Goal: Communication & Community: Answer question/provide support

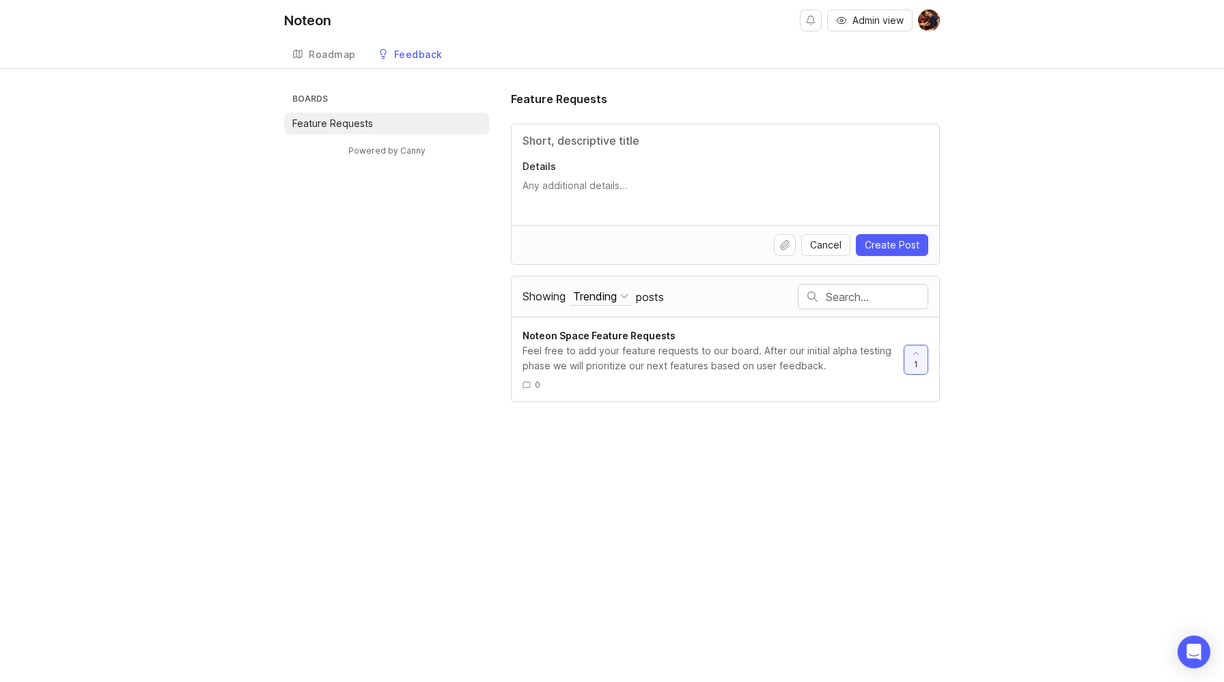
click at [894, 17] on span "Admin view" at bounding box center [878, 21] width 51 height 14
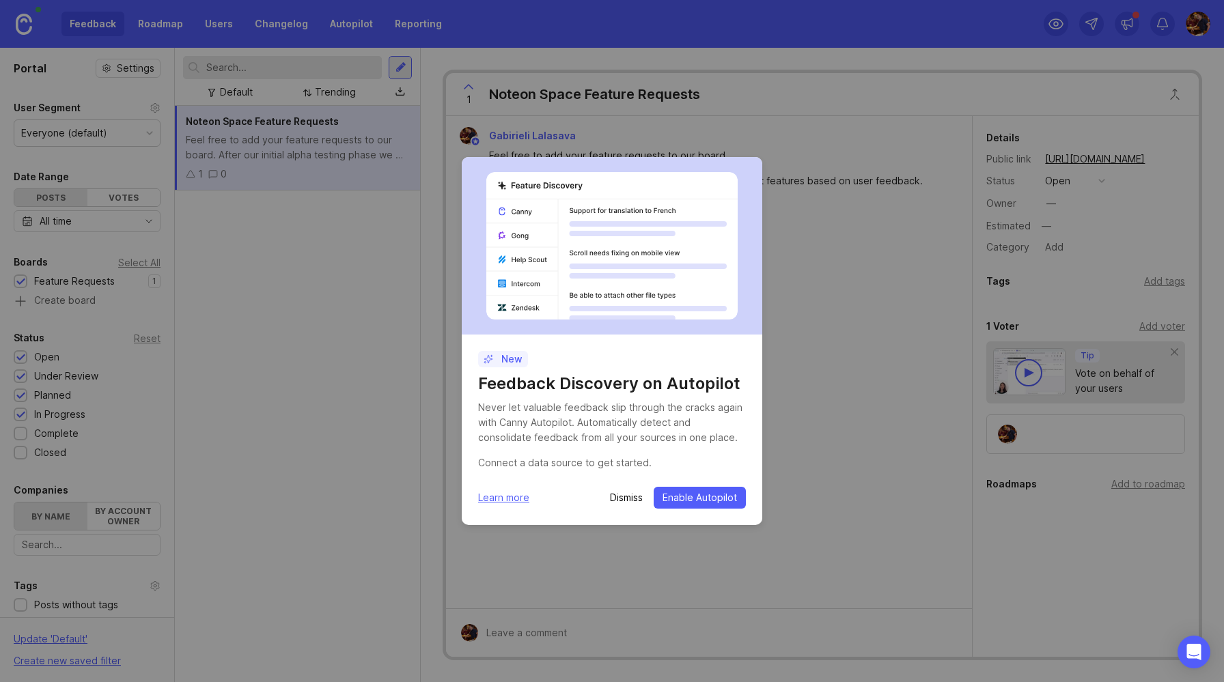
click at [633, 500] on p "Dismiss" at bounding box center [626, 498] width 33 height 14
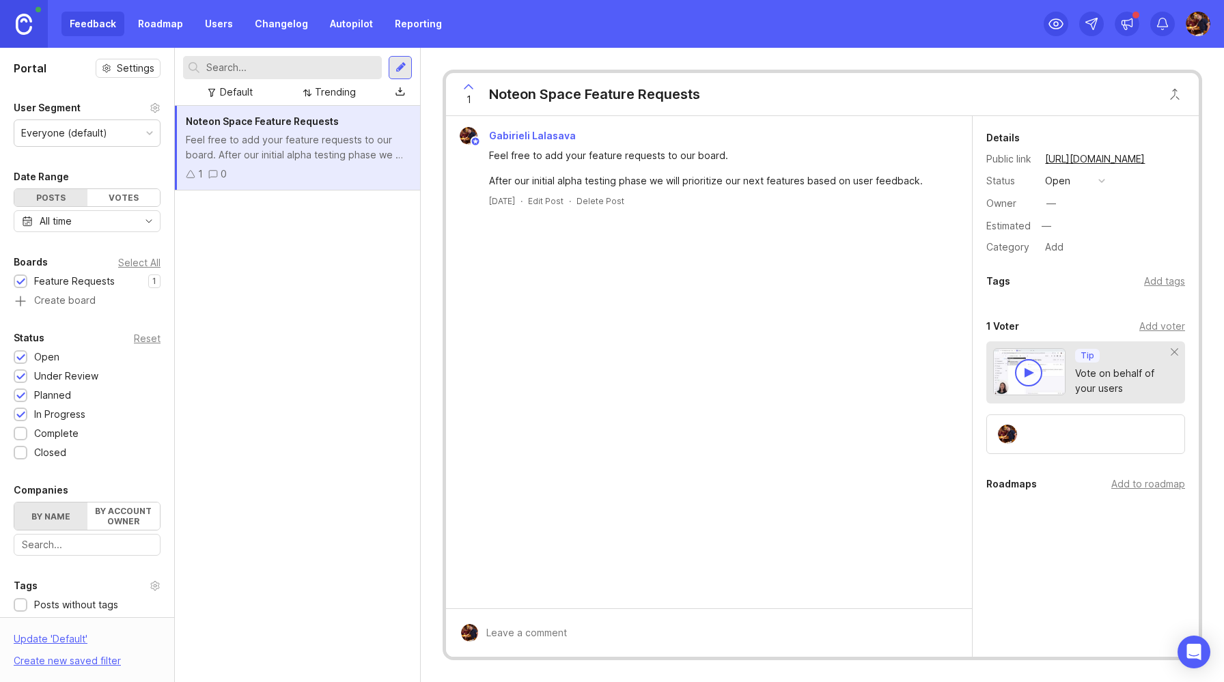
click at [400, 70] on div at bounding box center [401, 67] width 11 height 12
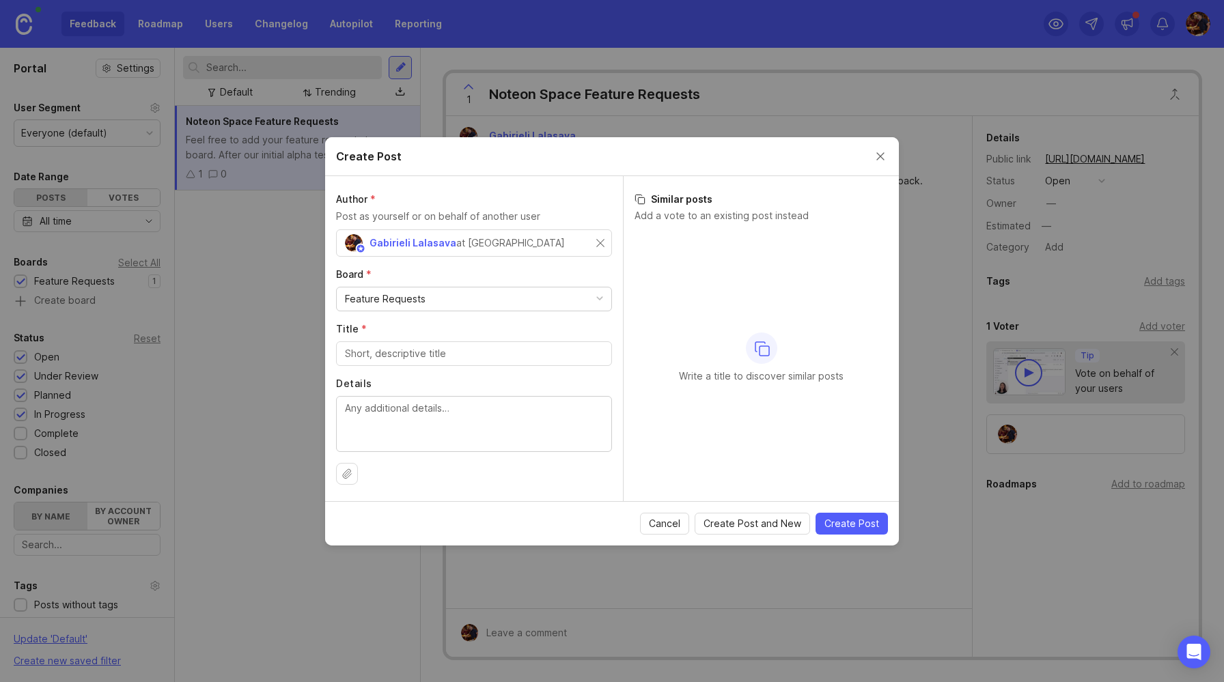
click at [430, 303] on div "Feature Requests" at bounding box center [474, 299] width 275 height 23
click at [426, 299] on div "Feature Requests" at bounding box center [474, 299] width 275 height 23
click at [677, 517] on span "Cancel" at bounding box center [664, 524] width 31 height 14
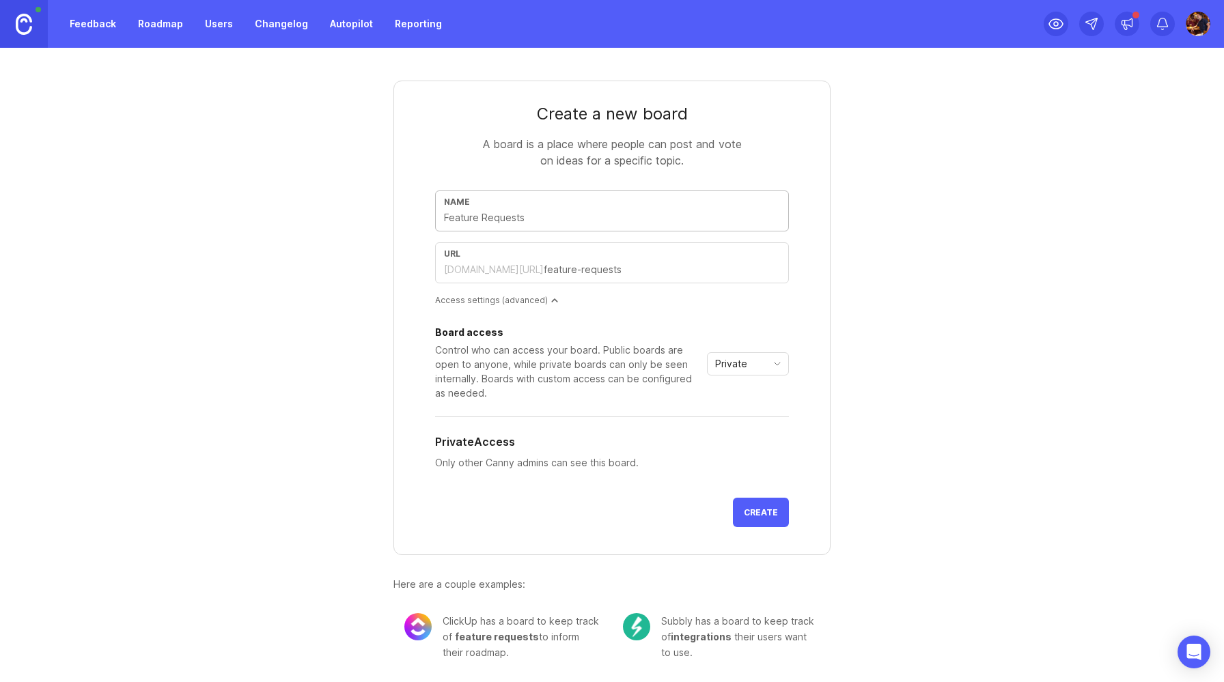
click at [547, 214] on input "text" at bounding box center [612, 217] width 336 height 15
type input "S"
type input "s"
type input "Su"
type input "su"
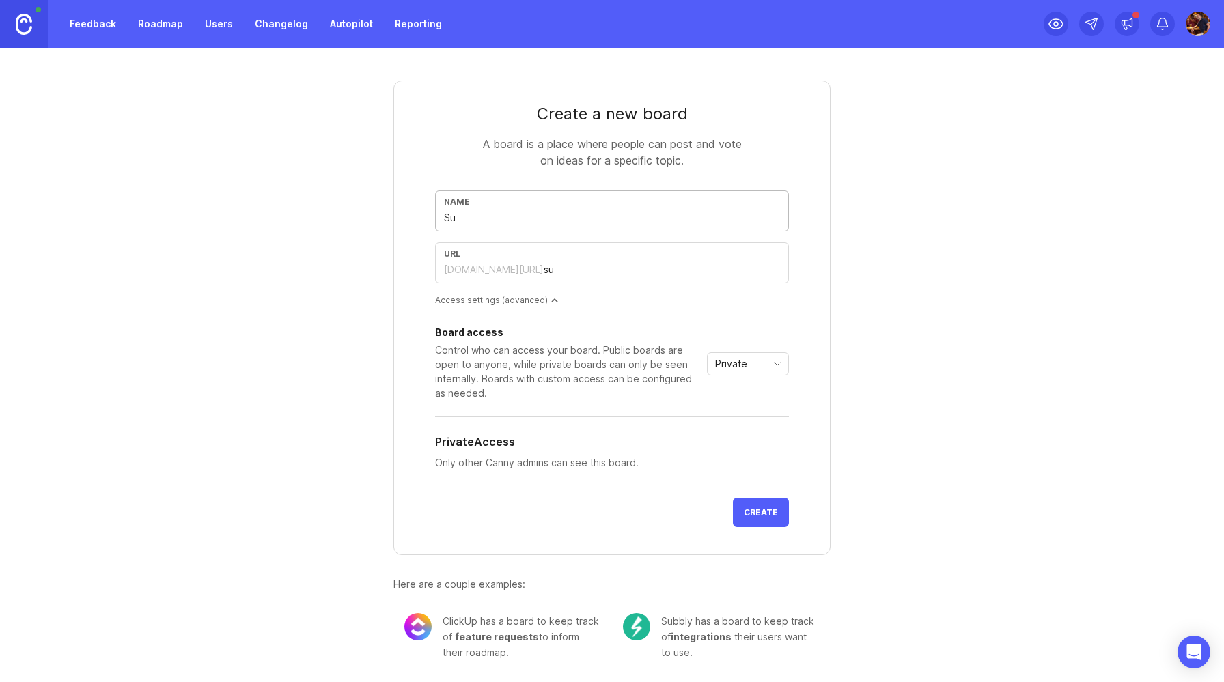
type input "Sup"
type input "sup"
type input "Supp"
type input "supp"
type input "Suppo"
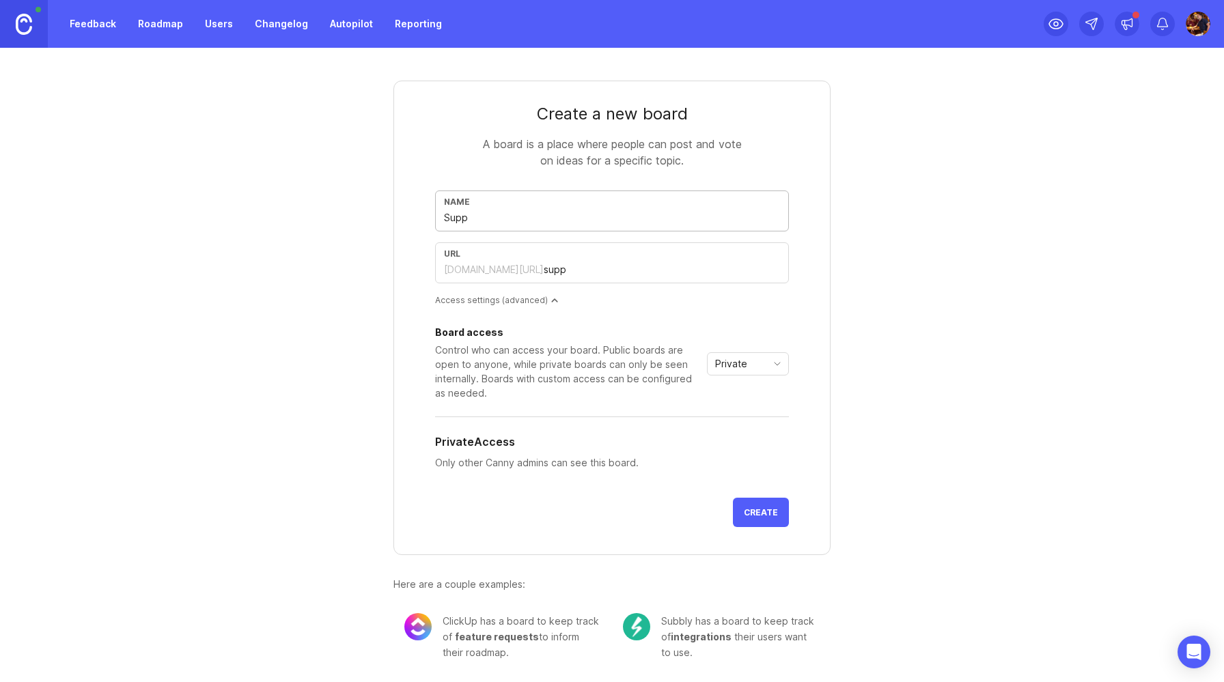
type input "suppo"
type input "Suppor"
type input "suppor"
type input "Support"
type input "support"
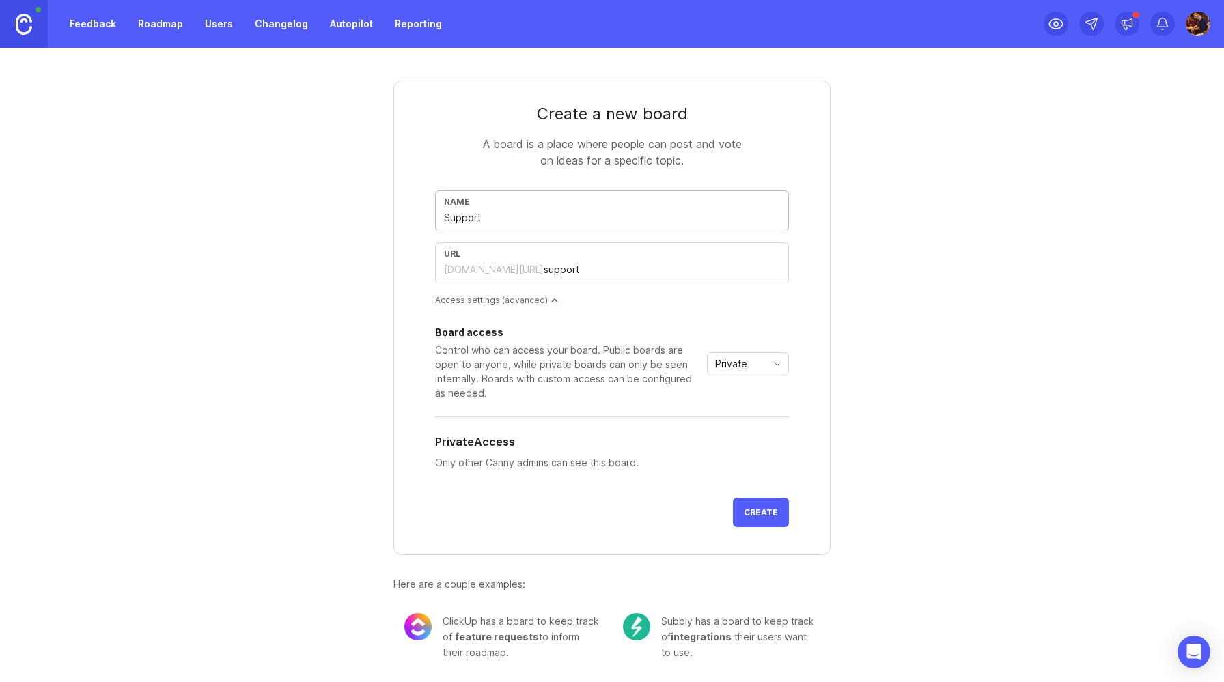
type input "Support"
click at [756, 361] on div "Private" at bounding box center [737, 364] width 59 height 22
click at [739, 415] on span "Public" at bounding box center [730, 413] width 27 height 15
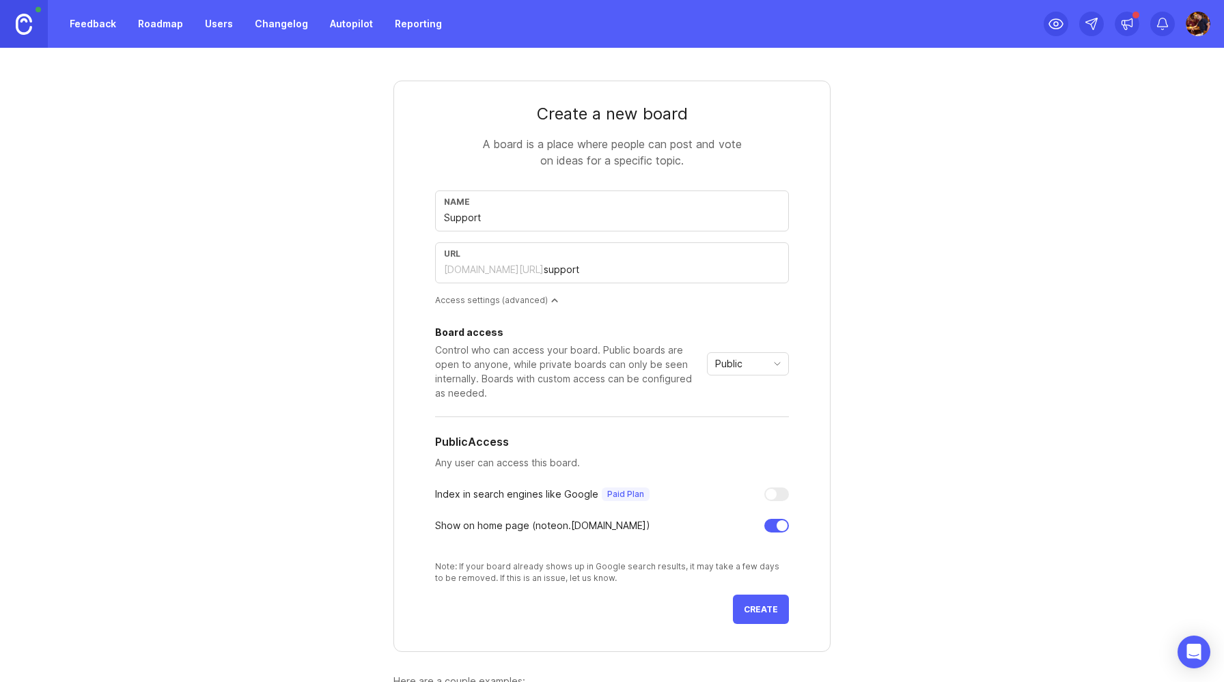
click at [870, 440] on div "Create a new board A board is a place where people can post and vote on ideas f…" at bounding box center [612, 414] width 656 height 732
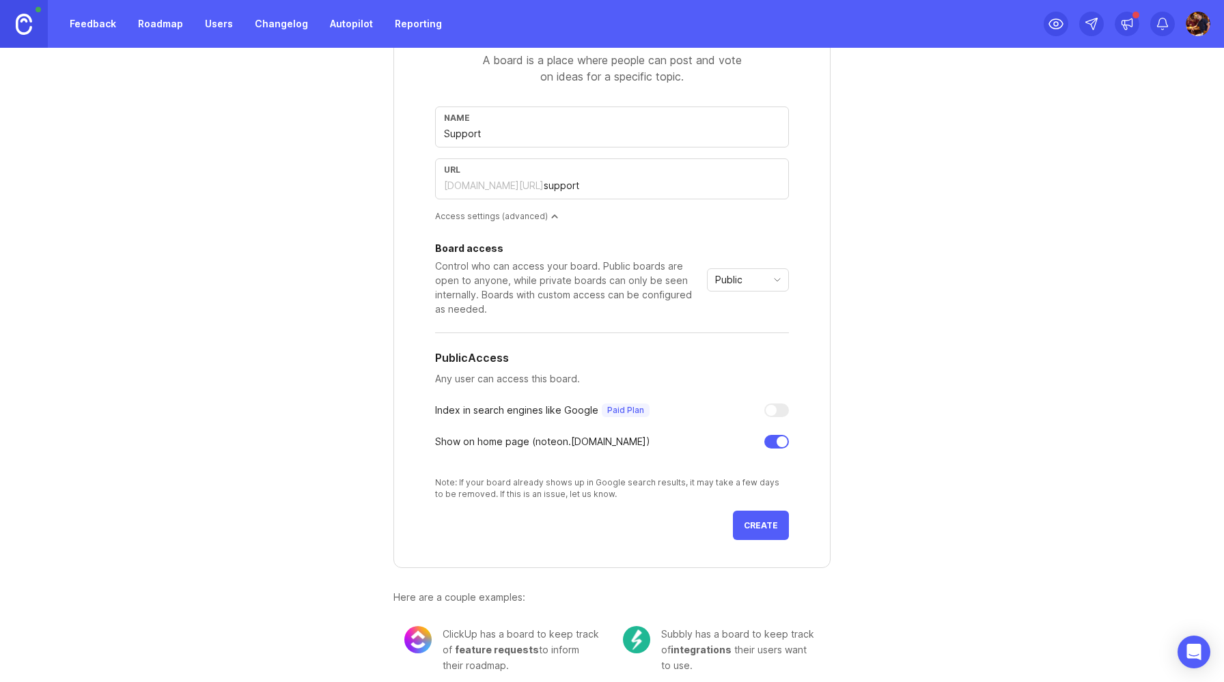
scroll to position [96, 0]
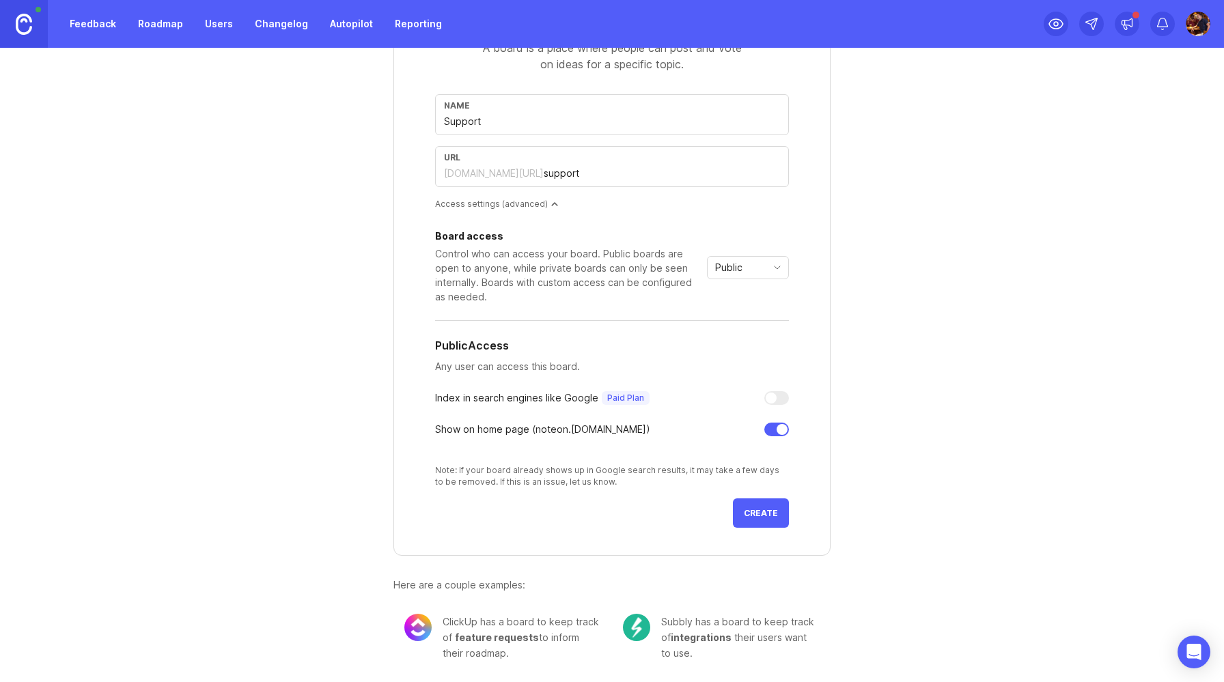
click at [767, 507] on button "Create" at bounding box center [761, 513] width 56 height 29
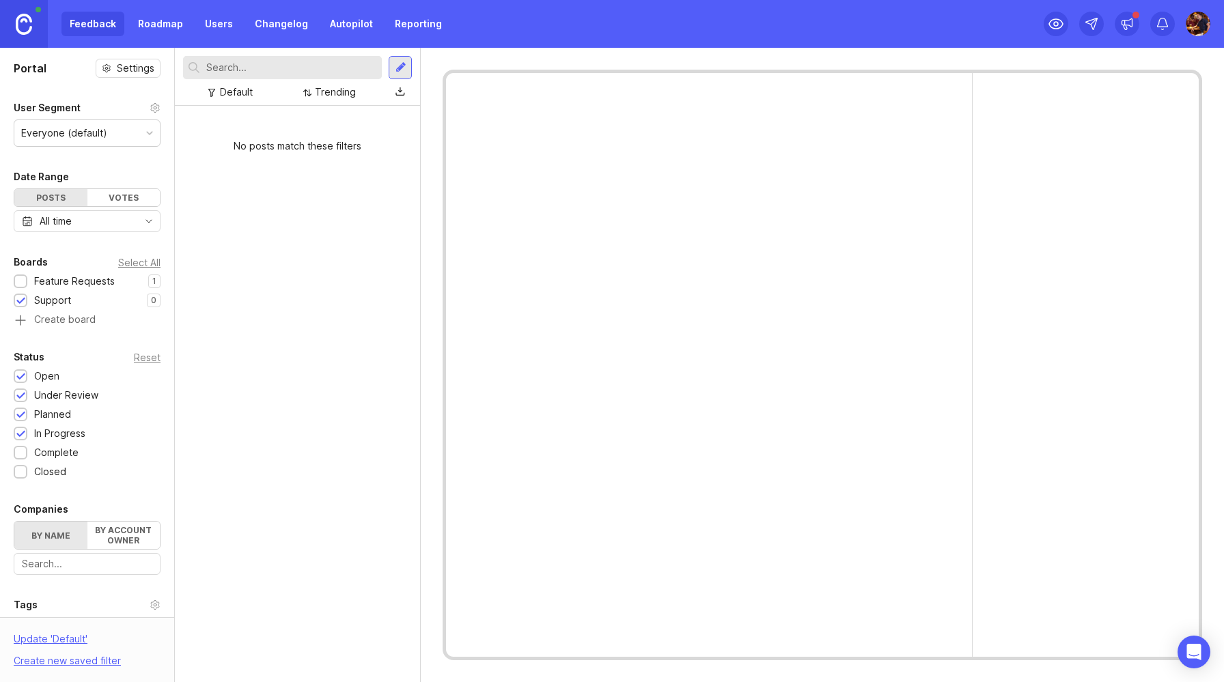
click at [399, 71] on div at bounding box center [401, 67] width 11 height 12
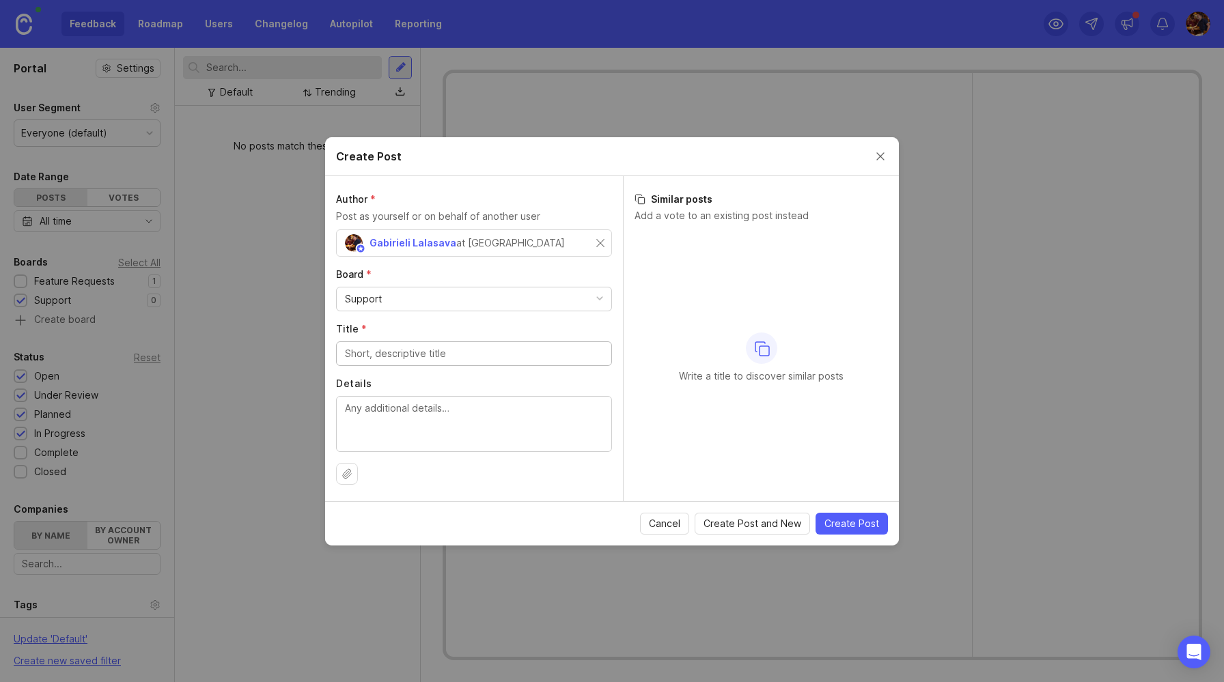
click at [409, 353] on input "Title *" at bounding box center [474, 353] width 258 height 15
type input "Support Requests"
type textarea "Please"
type textarea "Our"
click at [471, 409] on textarea "While in beta all services are free. You may" at bounding box center [474, 423] width 258 height 45
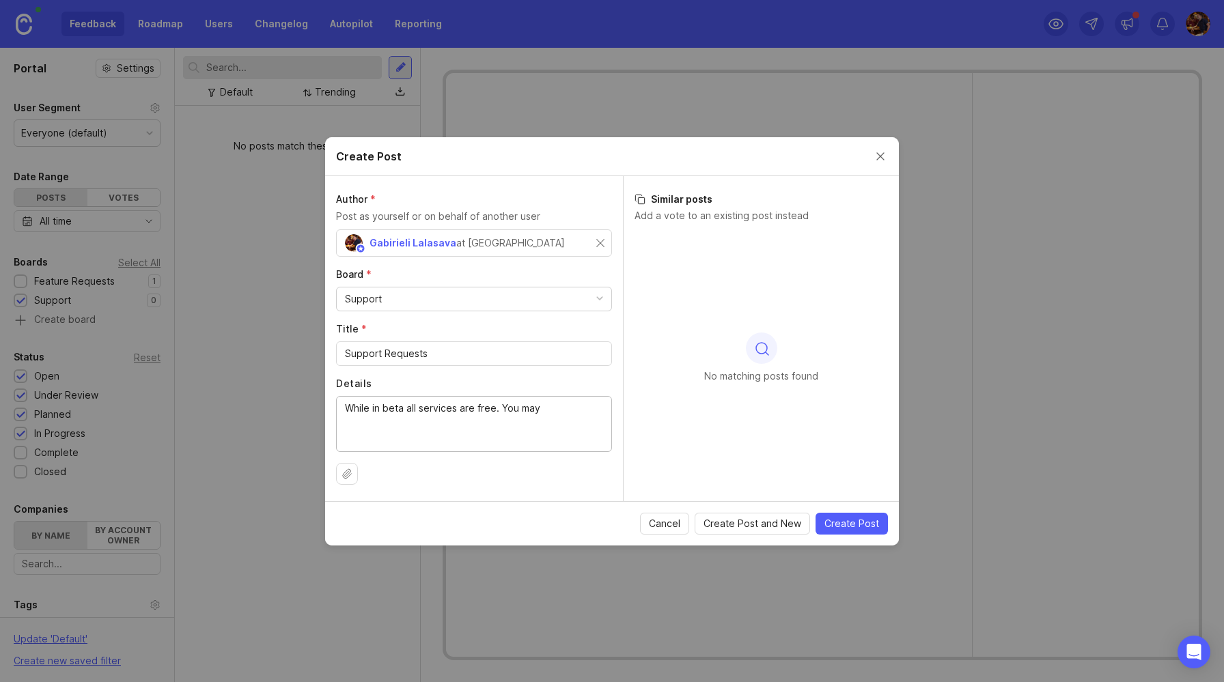
click at [471, 409] on textarea "While in beta all services are free. You may" at bounding box center [474, 423] width 258 height 45
type textarea "Freel"
type textarea "Feel free to add any s"
type textarea "Feel free to ask any support questions here for community help."
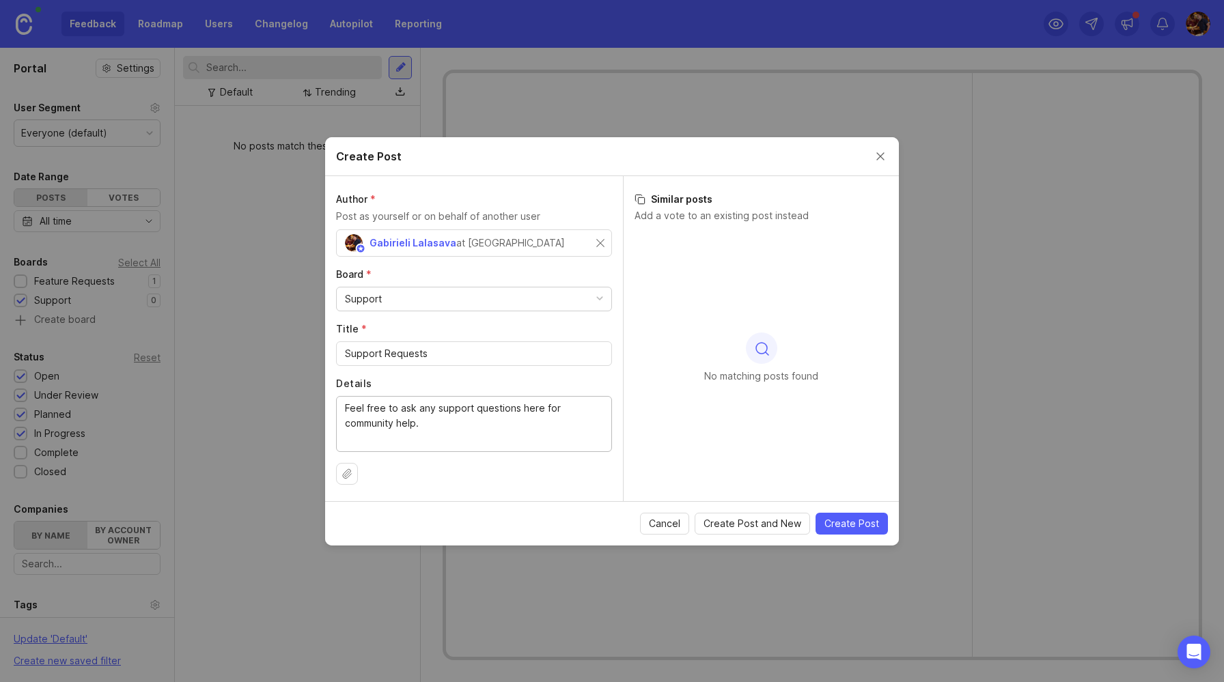
click at [866, 526] on span "Create Post" at bounding box center [852, 524] width 55 height 14
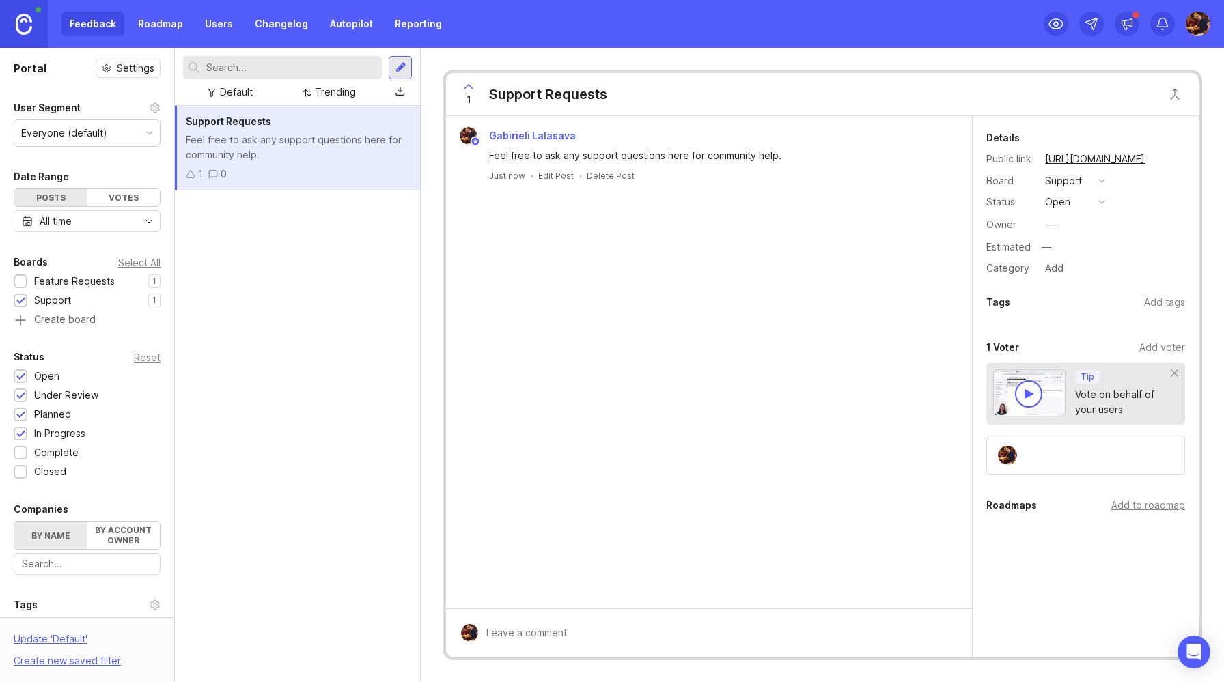
click at [1198, 24] on img at bounding box center [1198, 24] width 25 height 25
click at [1035, 63] on div "1 Support Requests Gabirieli Lalasava Feel free to ask any support questions he…" at bounding box center [822, 365] width 803 height 635
click at [1062, 20] on icon at bounding box center [1056, 24] width 16 height 16
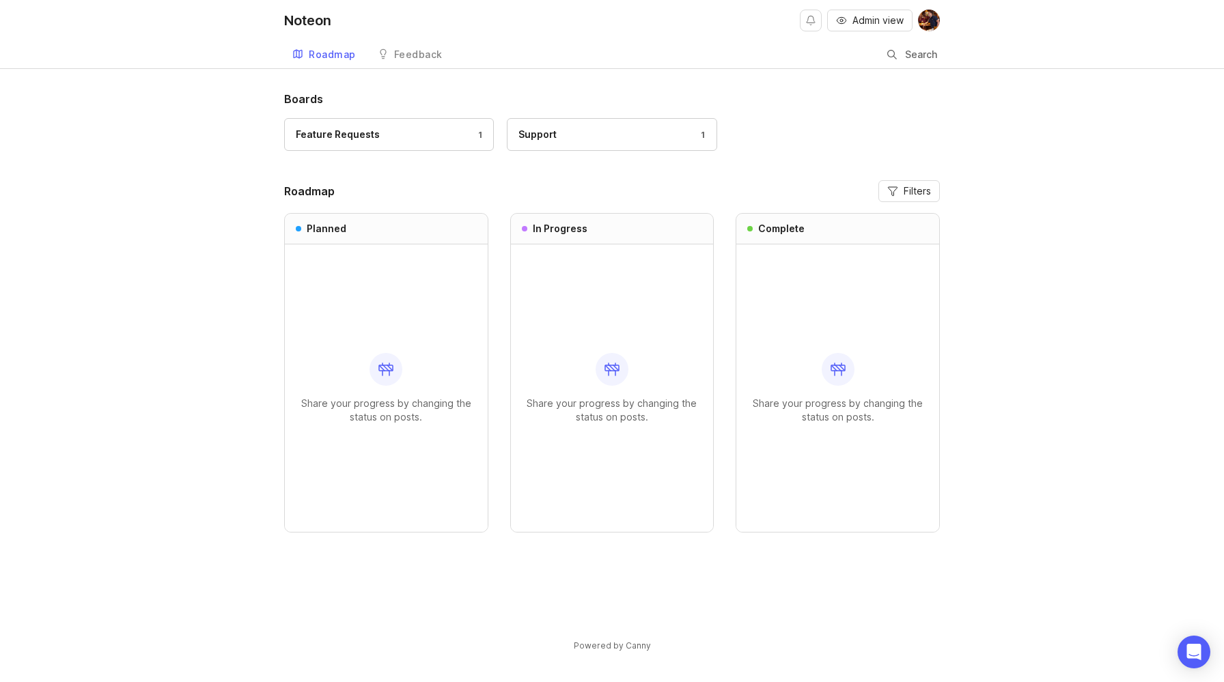
click at [573, 141] on div "Support 1" at bounding box center [612, 134] width 187 height 15
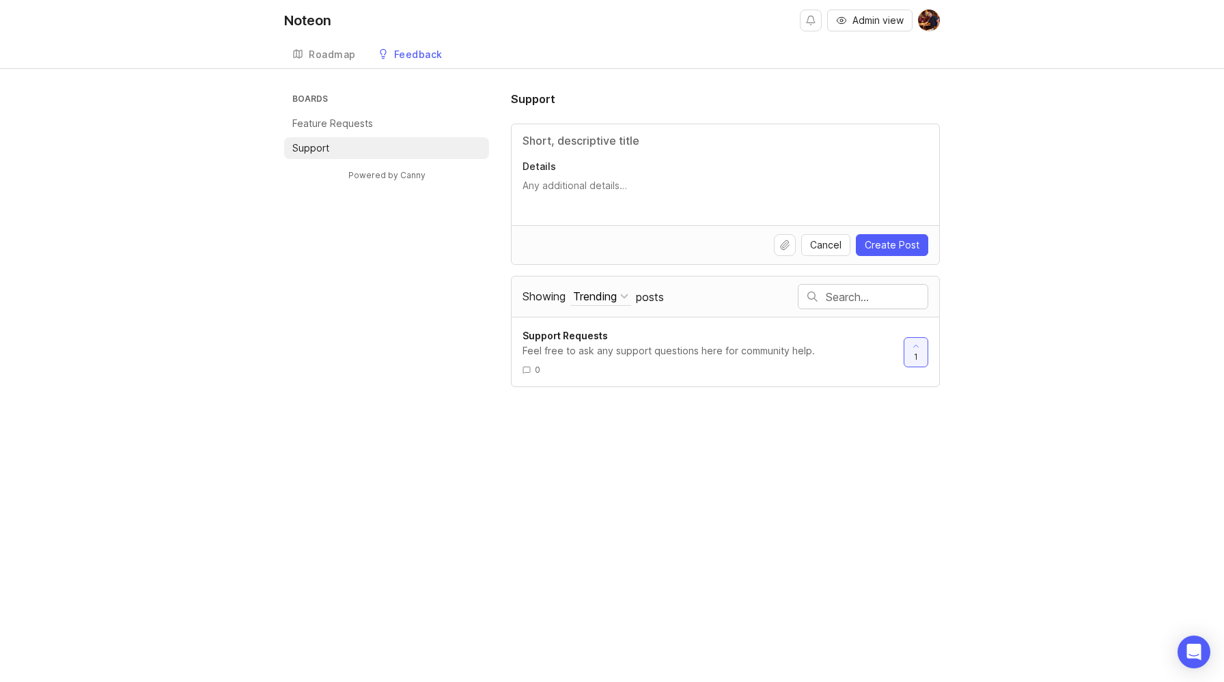
click at [325, 119] on p "Feature Requests" at bounding box center [332, 124] width 81 height 14
click at [1007, 88] on div "Noteon Admin view Create Roadmap Feedback Support 1 Boards Feature Requests Sup…" at bounding box center [612, 341] width 1224 height 682
click at [337, 117] on p "Feature Requests" at bounding box center [332, 124] width 81 height 14
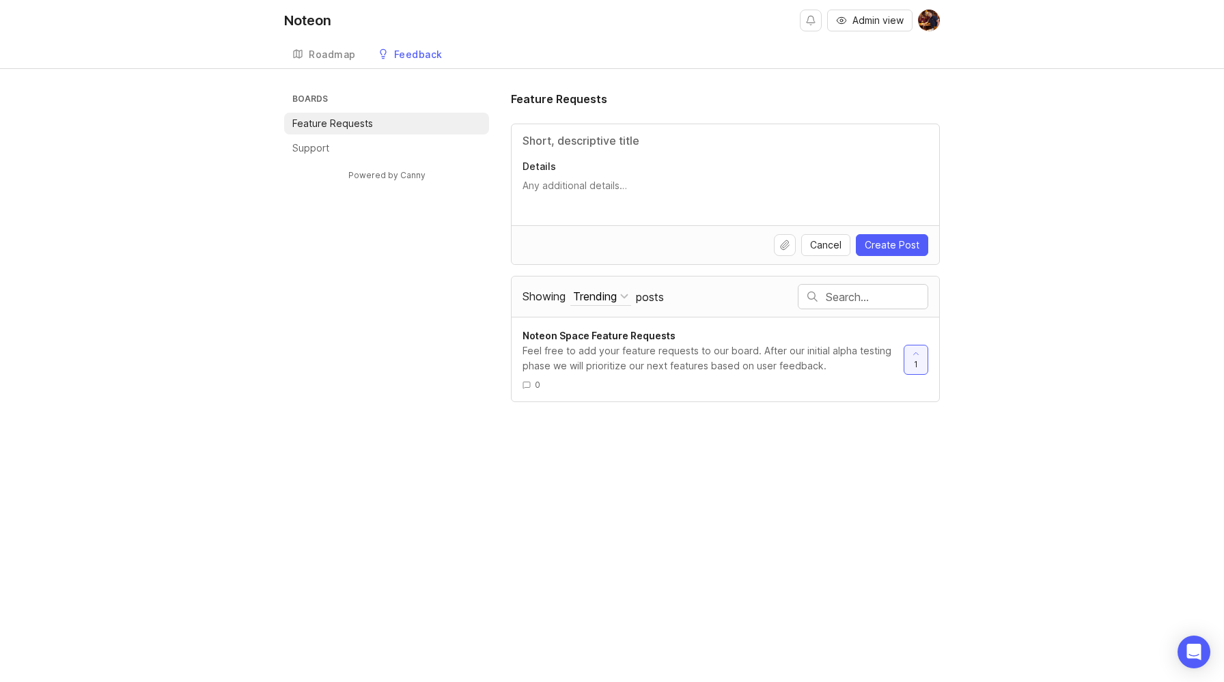
click at [1004, 74] on div "Noteon Admin view Create Roadmap Feedback Feature Requests 1 Boards Feature Req…" at bounding box center [612, 341] width 1224 height 682
